Goal: Navigation & Orientation: Find specific page/section

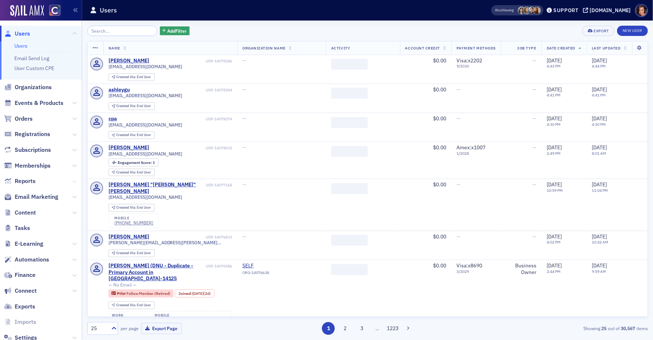
click at [75, 183] on button at bounding box center [74, 181] width 4 height 8
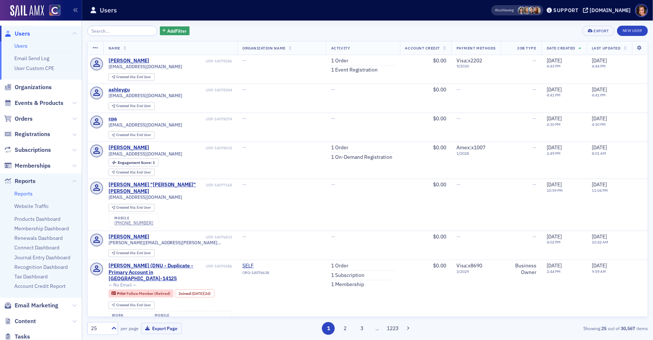
click at [23, 192] on link "Reports" at bounding box center [23, 193] width 18 height 7
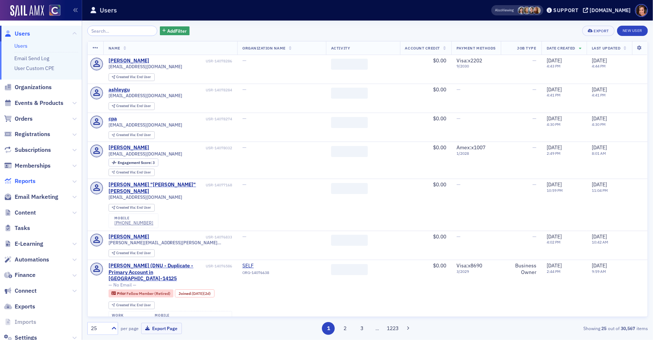
click at [26, 184] on span "Reports" at bounding box center [25, 181] width 21 height 8
